Goal: Information Seeking & Learning: Learn about a topic

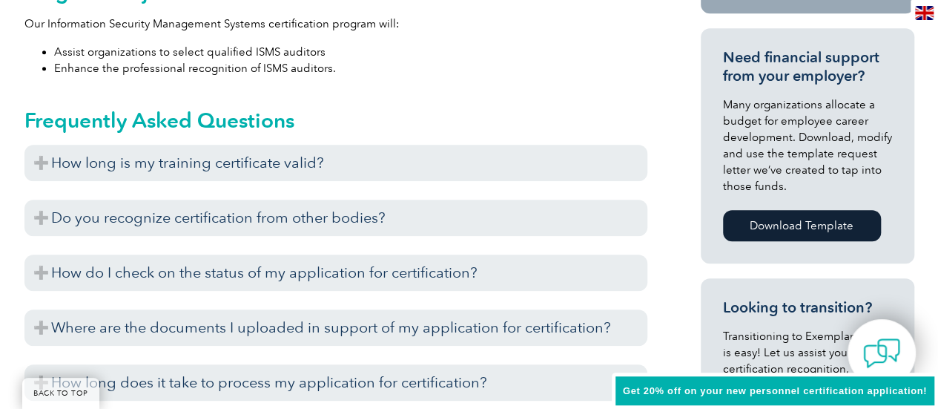
scroll to position [696, 0]
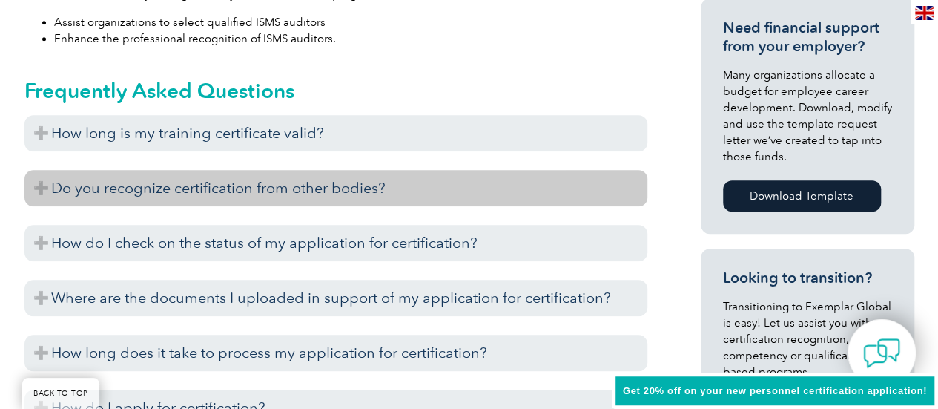
click at [37, 194] on h3 "Do you recognize certification from other bodies?" at bounding box center [335, 188] width 623 height 36
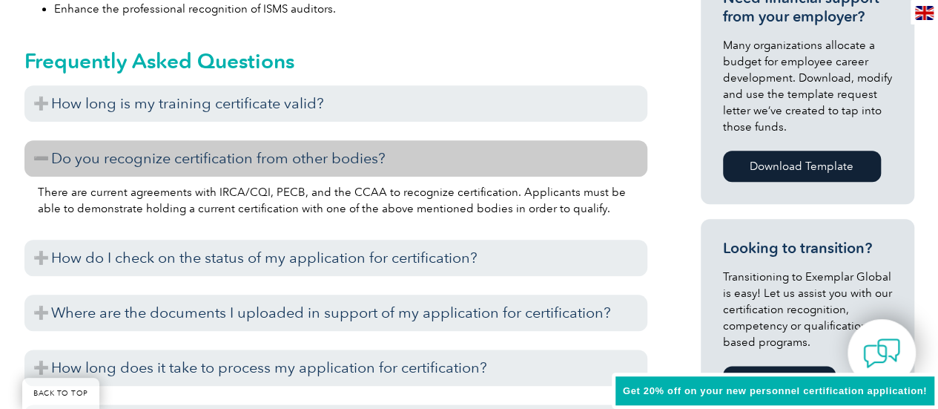
scroll to position [755, 0]
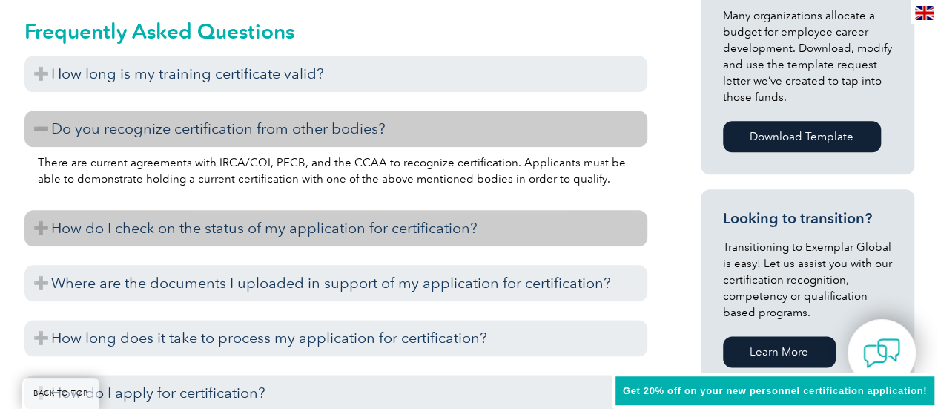
click at [40, 228] on h3 "How do I check on the status of my application for certification?" at bounding box center [335, 228] width 623 height 36
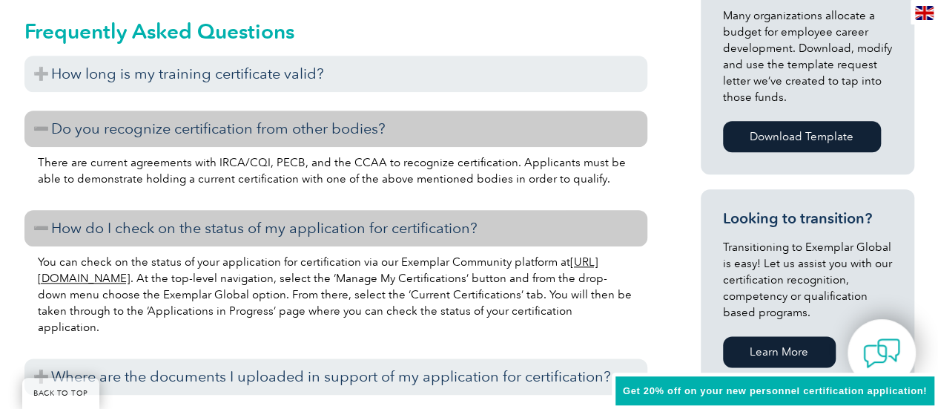
click at [40, 228] on h3 "How do I check on the status of my application for certification?" at bounding box center [335, 228] width 623 height 36
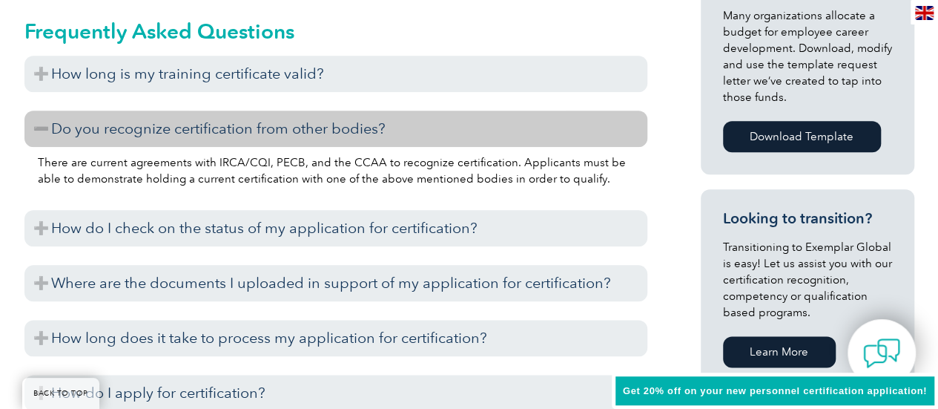
click at [41, 129] on h3 "Do you recognize certification from other bodies?" at bounding box center [335, 129] width 623 height 36
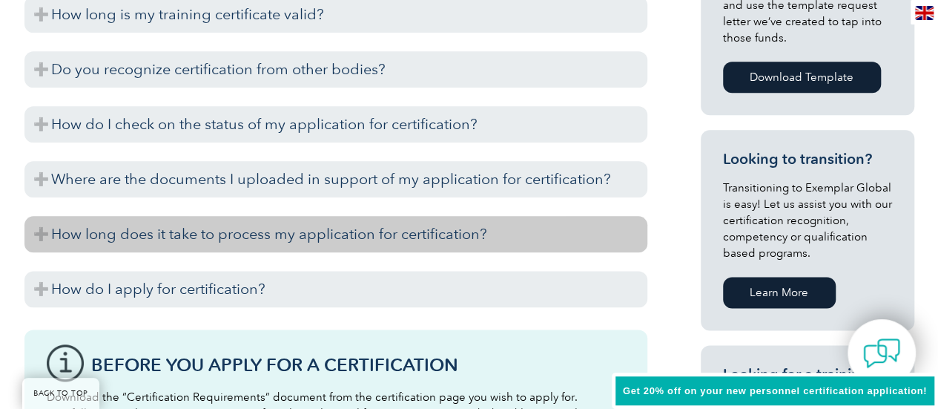
scroll to position [844, 0]
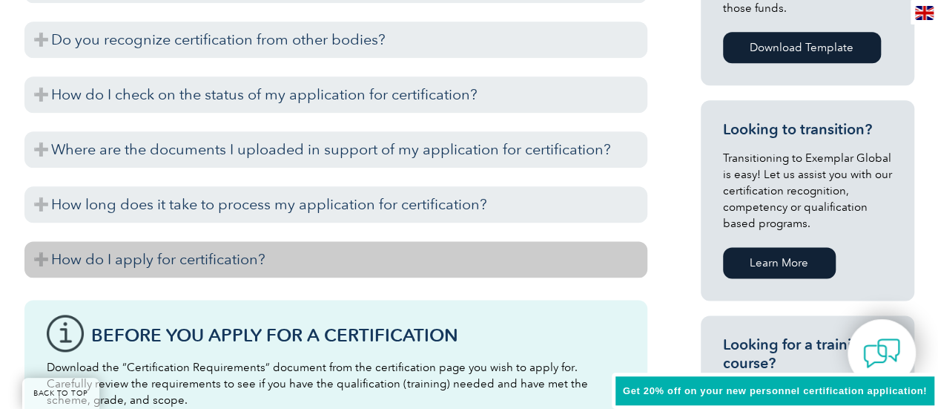
click at [43, 262] on h3 "How do I apply for certification?" at bounding box center [335, 259] width 623 height 36
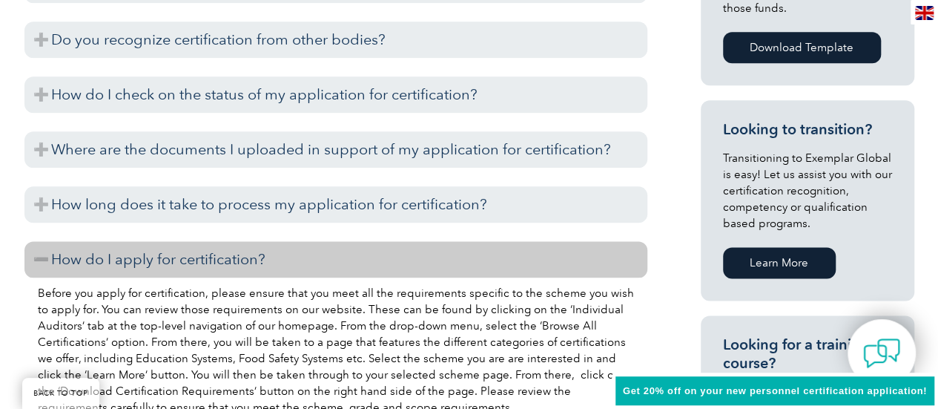
click at [43, 262] on h3 "How do I apply for certification?" at bounding box center [335, 259] width 623 height 36
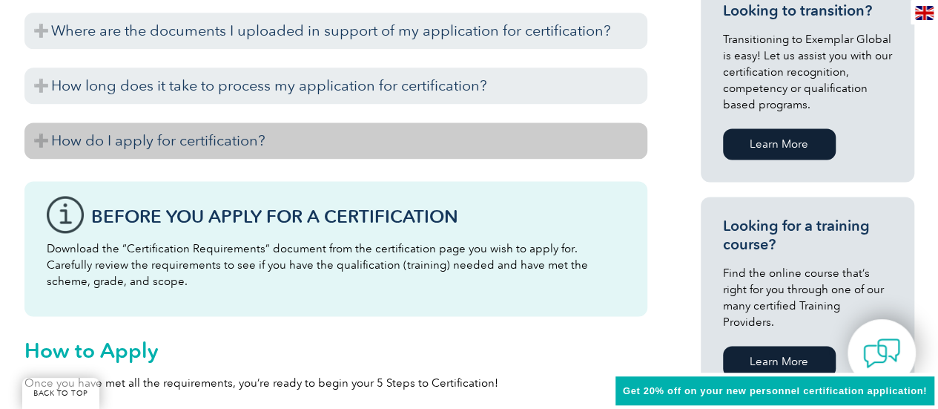
scroll to position [933, 0]
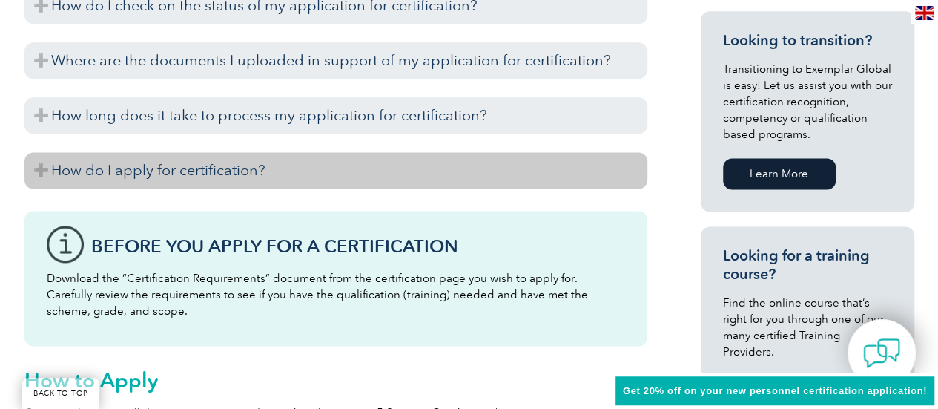
click at [36, 174] on h3 "How do I apply for certification?" at bounding box center [335, 170] width 623 height 36
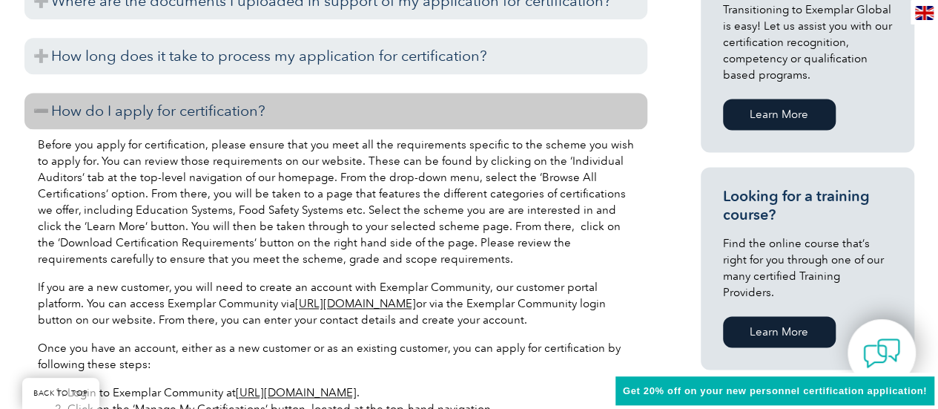
scroll to position [1052, 0]
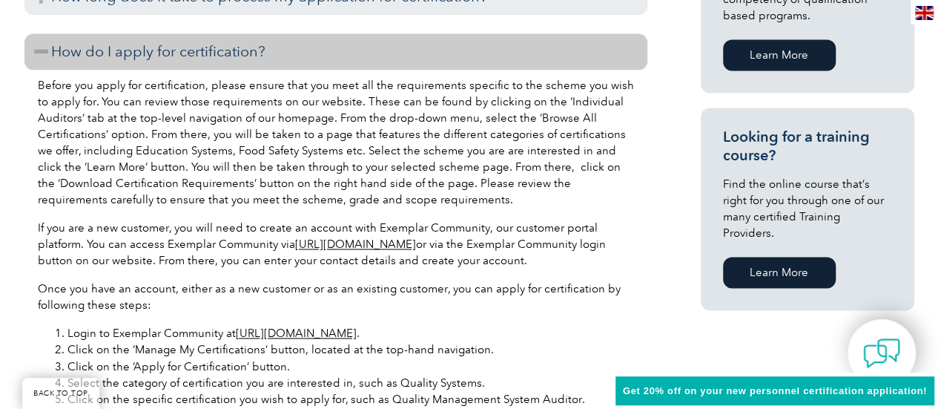
click at [642, 295] on div "Before you apply for certification, please ensure that you meet all the require…" at bounding box center [335, 413] width 623 height 687
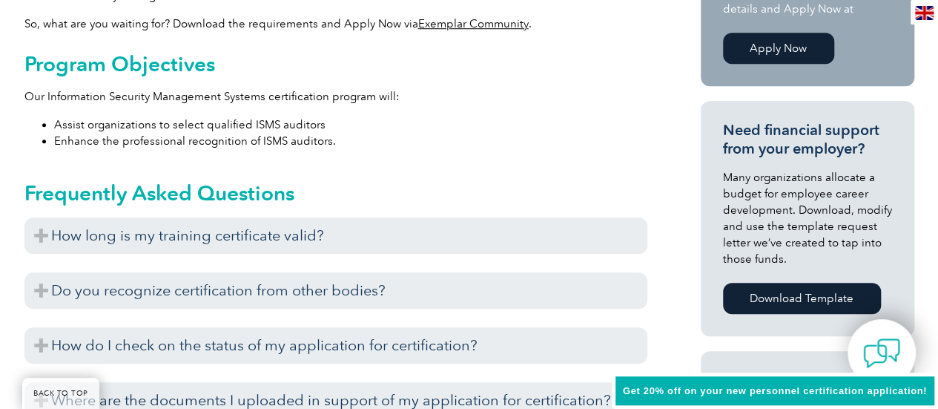
scroll to position [623, 0]
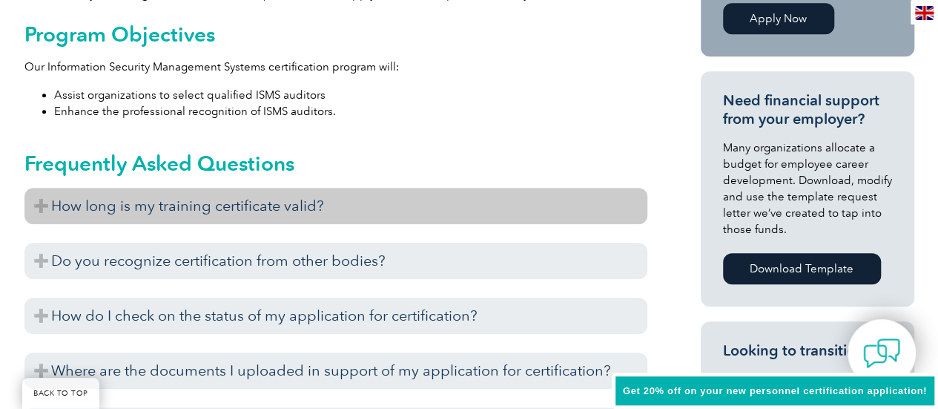
click at [46, 206] on h3 "How long is my training certificate valid?" at bounding box center [335, 206] width 623 height 36
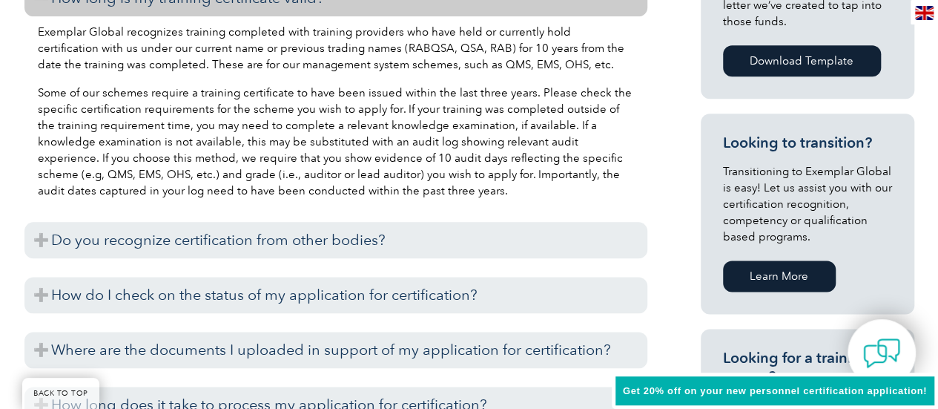
scroll to position [861, 0]
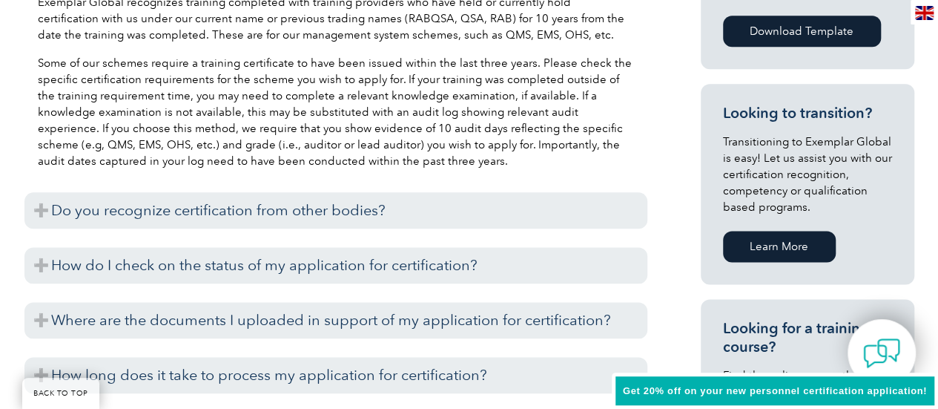
click at [46, 206] on h3 "Do you recognize certification from other bodies?" at bounding box center [335, 210] width 623 height 36
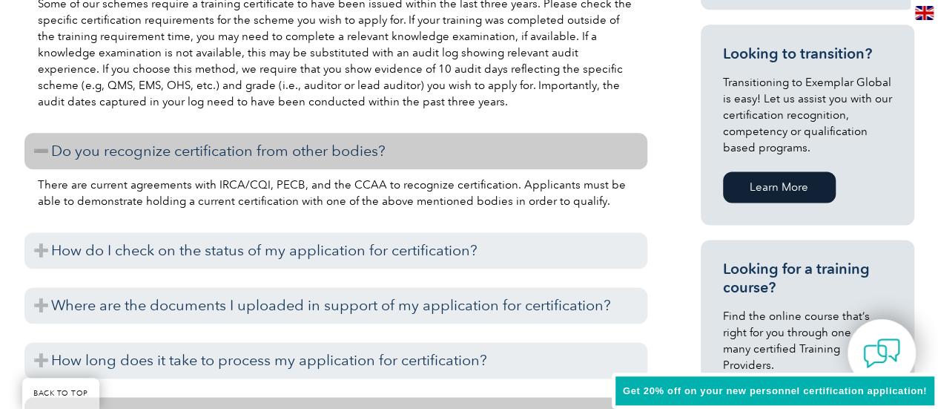
scroll to position [950, 0]
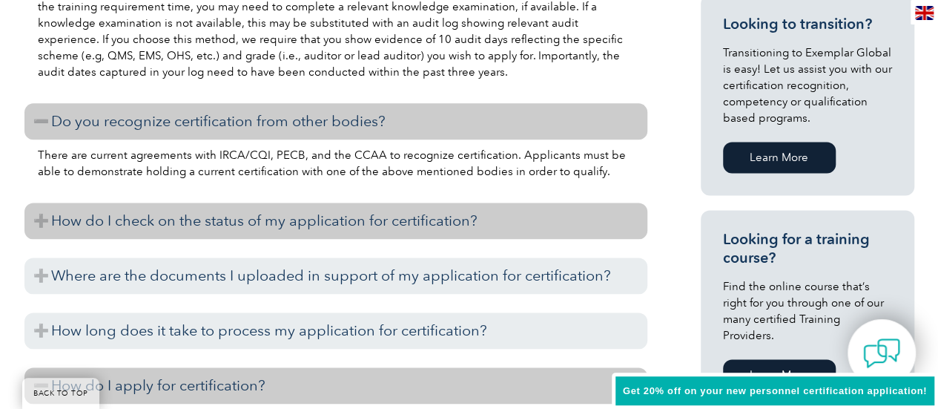
click at [42, 218] on h3 "How do I check on the status of my application for certification?" at bounding box center [335, 221] width 623 height 36
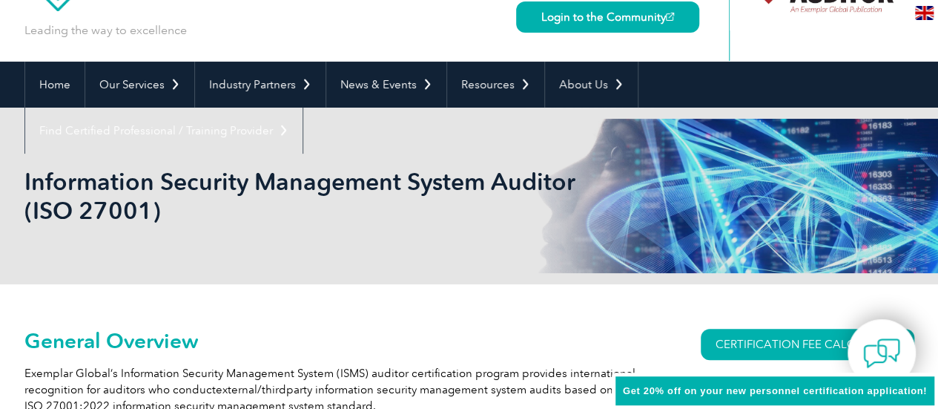
scroll to position [0, 0]
